Goal: Information Seeking & Learning: Learn about a topic

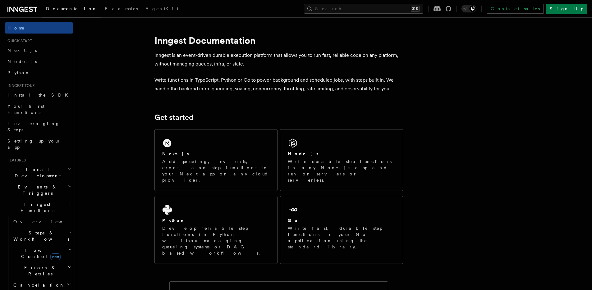
click at [33, 202] on span "Inngest Functions" at bounding box center [36, 208] width 62 height 12
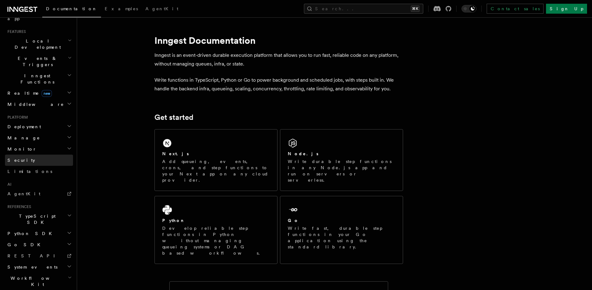
scroll to position [78, 0]
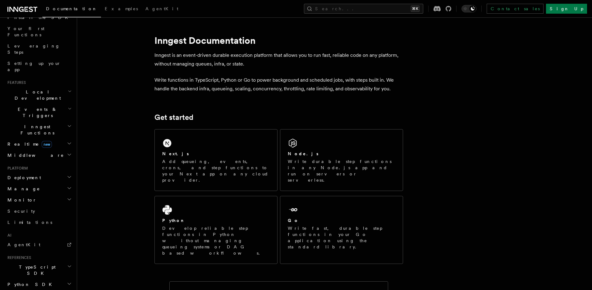
click at [42, 121] on h2 "Inngest Functions" at bounding box center [39, 129] width 68 height 17
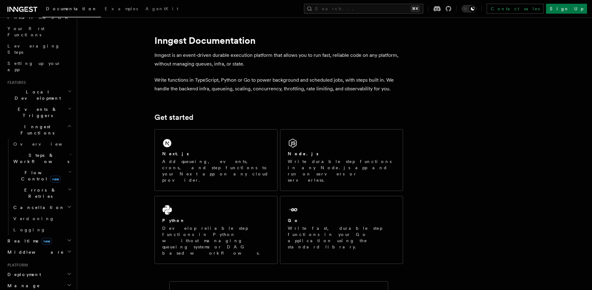
click at [52, 167] on h2 "Flow Control new" at bounding box center [42, 175] width 62 height 17
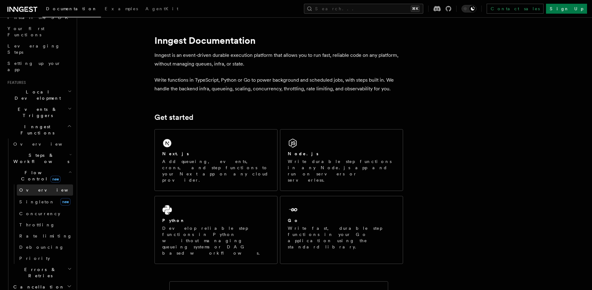
click at [34, 188] on span "Overview" at bounding box center [51, 190] width 64 height 5
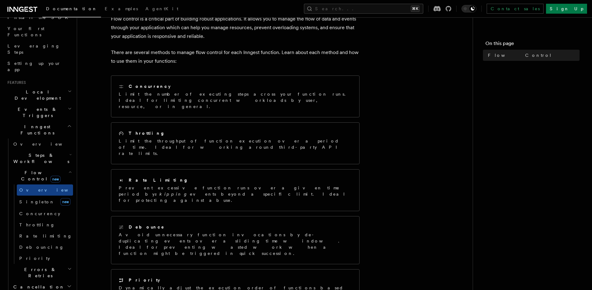
scroll to position [48, 0]
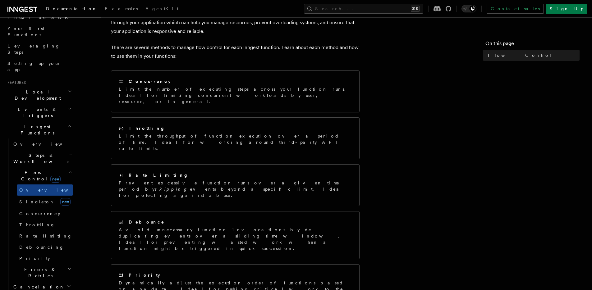
click at [27, 152] on span "Steps & Workflows" at bounding box center [40, 158] width 58 height 12
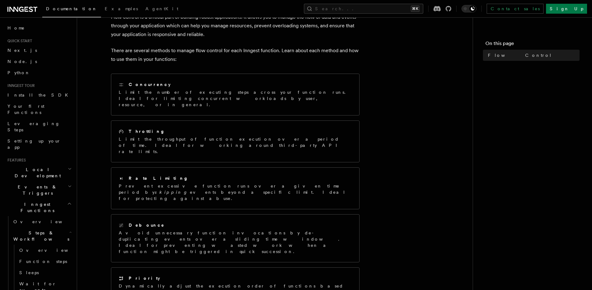
scroll to position [38, 0]
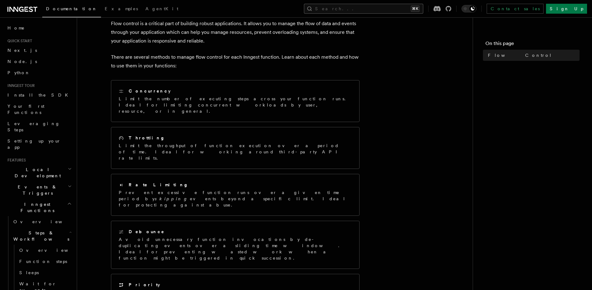
click at [389, 10] on button "Search... ⌘K" at bounding box center [363, 9] width 119 height 10
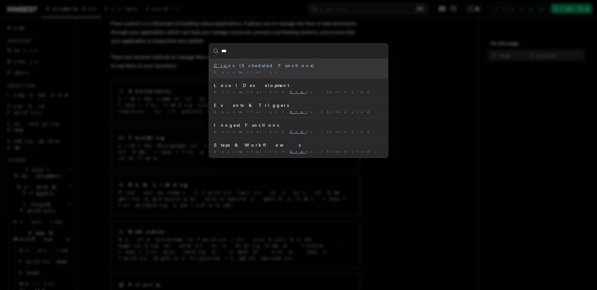
type input "****"
click at [284, 67] on div "Cron s (Scheduled Functions)" at bounding box center [298, 66] width 169 height 6
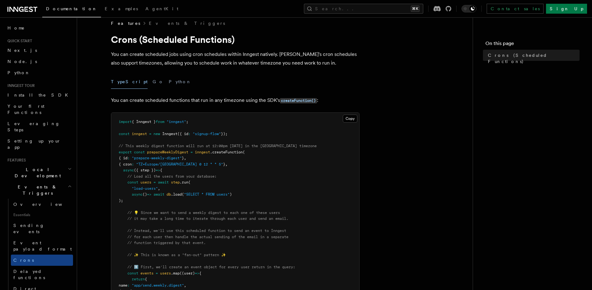
scroll to position [7, 0]
click at [169, 81] on button "Python" at bounding box center [180, 82] width 23 height 14
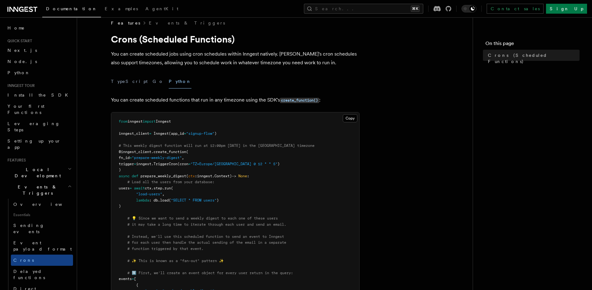
click at [244, 101] on p "You can create scheduled functions that run in any timezone using the SDK's cre…" at bounding box center [235, 100] width 249 height 9
